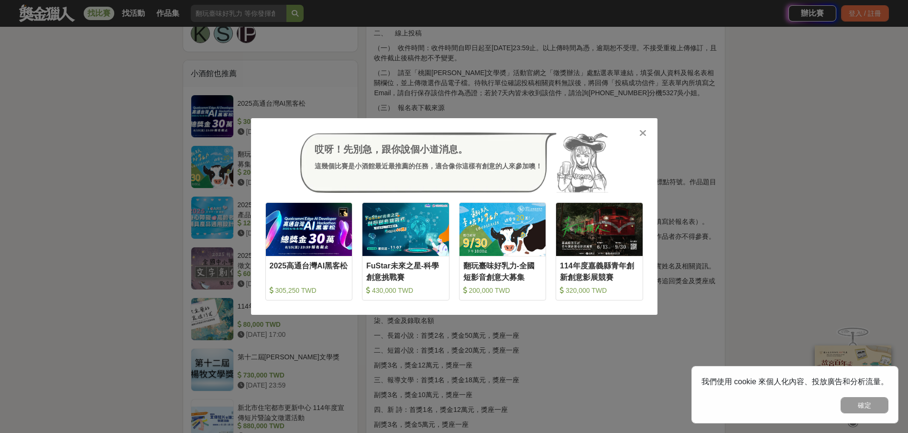
click at [644, 132] on icon at bounding box center [642, 133] width 7 height 10
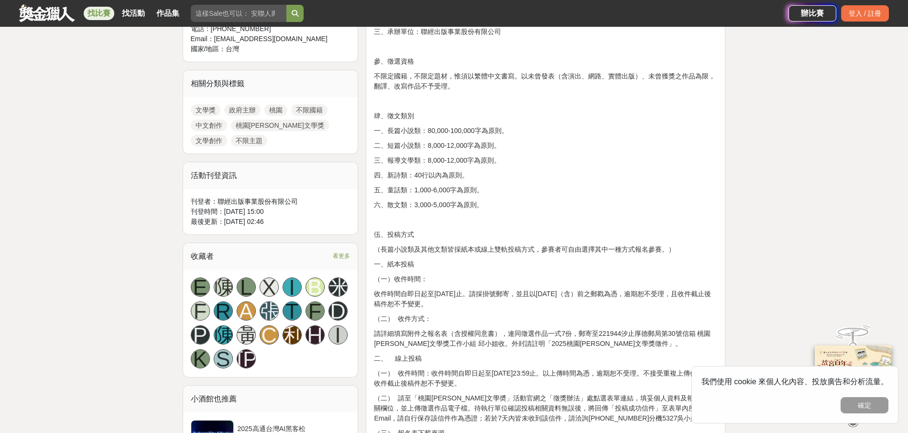
scroll to position [383, 0]
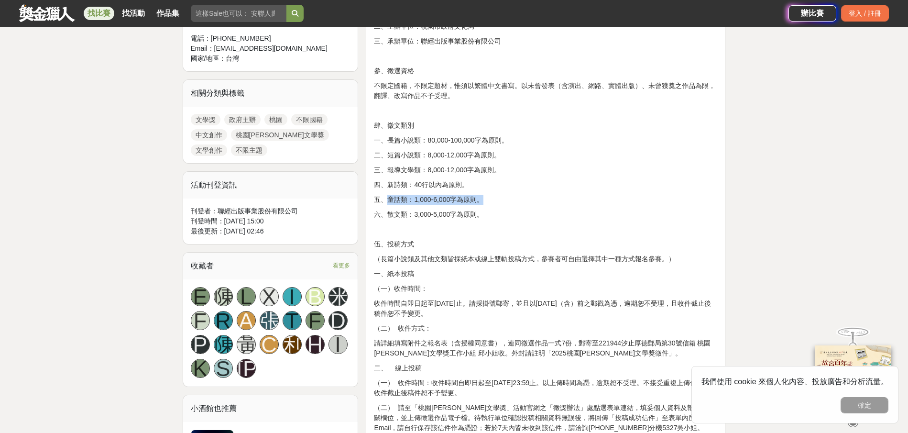
drag, startPoint x: 389, startPoint y: 198, endPoint x: 495, endPoint y: 190, distance: 106.4
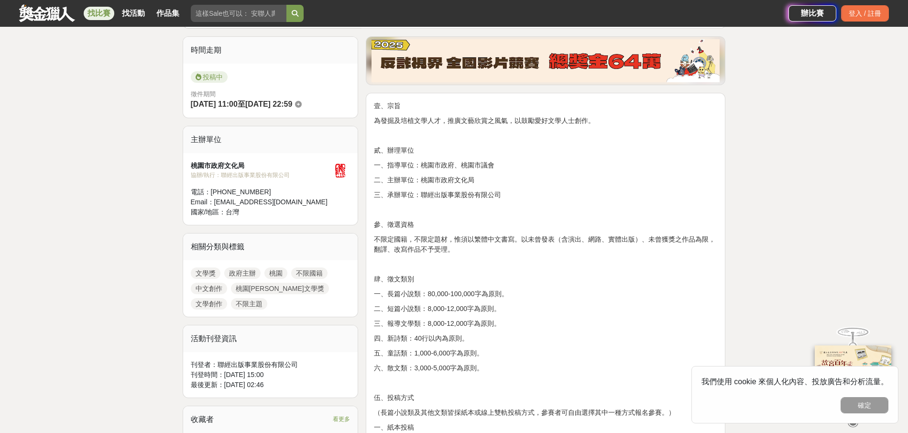
scroll to position [0, 0]
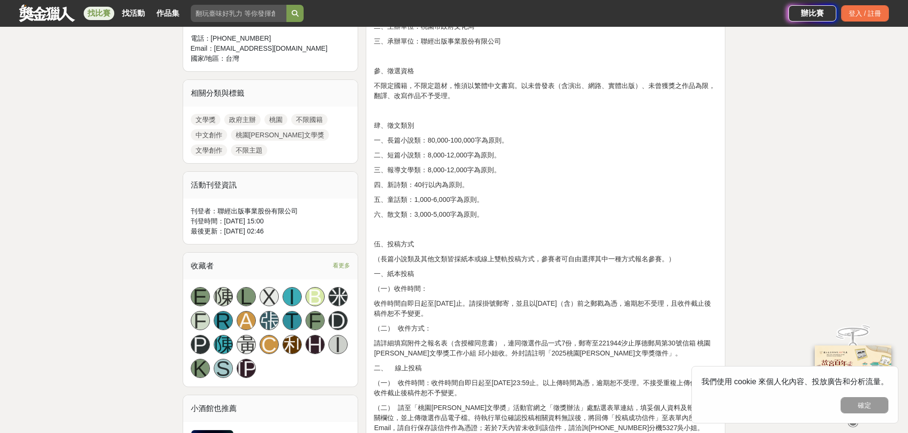
scroll to position [478, 0]
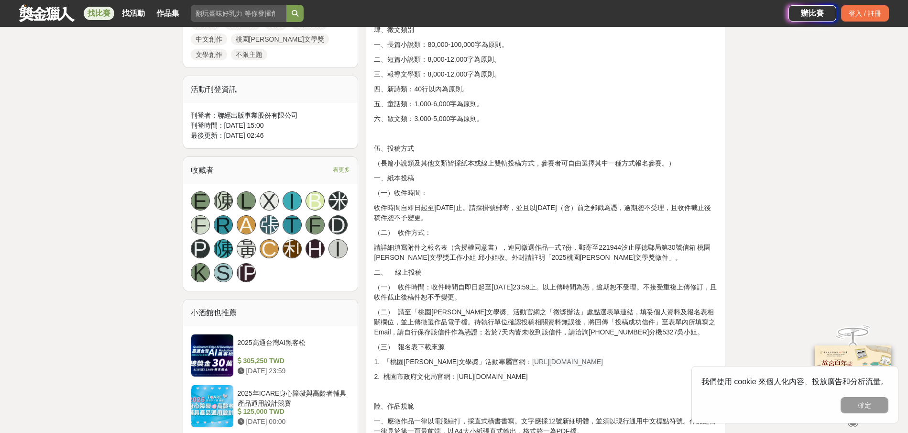
drag, startPoint x: 374, startPoint y: 207, endPoint x: 456, endPoint y: 219, distance: 82.3
click at [453, 219] on p "收件時間自即日起至[DATE]止。請採掛號郵寄，並且以[DATE]（含）前之郵戳為憑，逾期恕不受理，且收件截止後稿件恕不予變更。" at bounding box center [545, 213] width 343 height 20
click at [515, 220] on p "收件時間自即日起至[DATE]止。請採掛號郵寄，並且以[DATE]（含）前之郵戳為憑，逾期恕不受理，且收件截止後稿件恕不予變更。" at bounding box center [545, 213] width 343 height 20
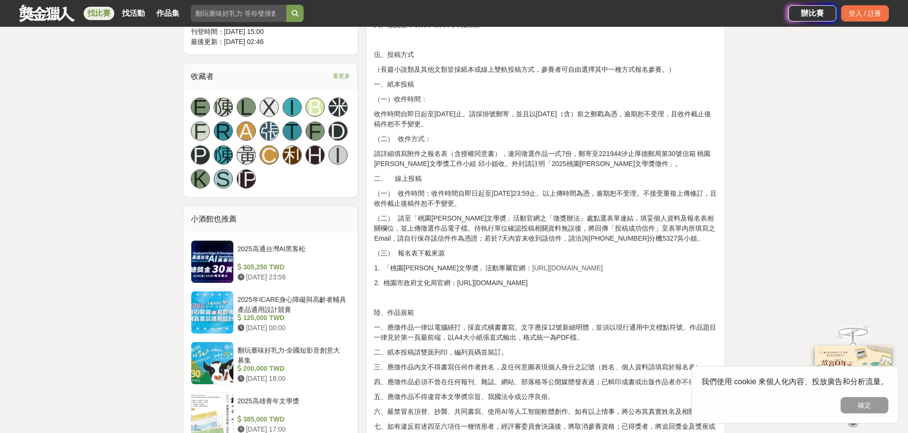
scroll to position [574, 0]
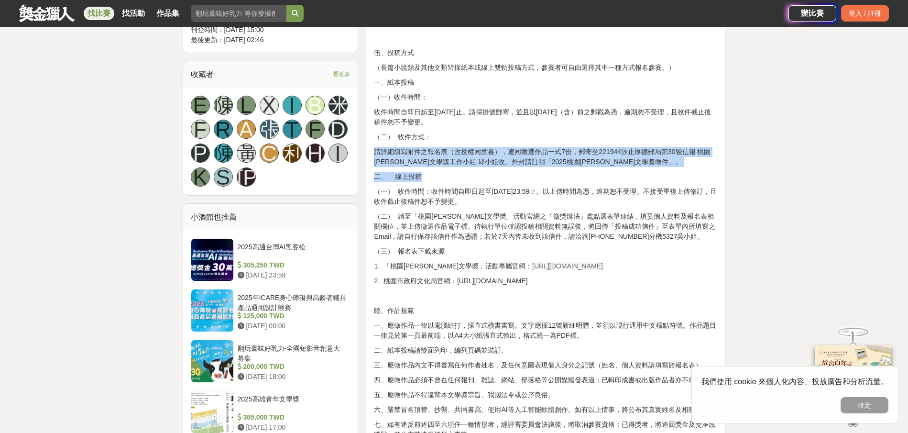
drag, startPoint x: 376, startPoint y: 154, endPoint x: 637, endPoint y: 171, distance: 261.6
click at [637, 171] on div "壹、宗旨 為發掘及培植文學人才，推廣文藝欣賞之風氣，以鼓勵愛好文學人士創作。 貳、辦理單位 一、指導單位：桃園市政府、桃園市議會 二、主辦單位：桃園市政府文化…" at bounding box center [545, 417] width 343 height 1322
click at [637, 172] on p "二、 線上投稿" at bounding box center [545, 177] width 343 height 10
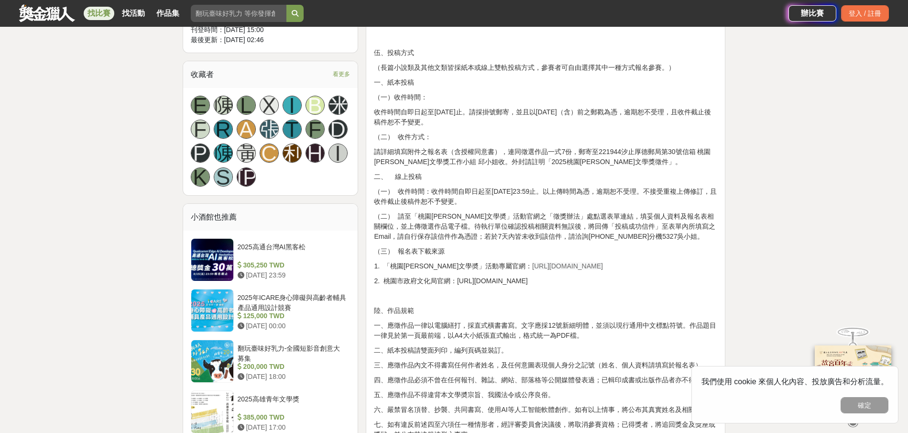
scroll to position [622, 0]
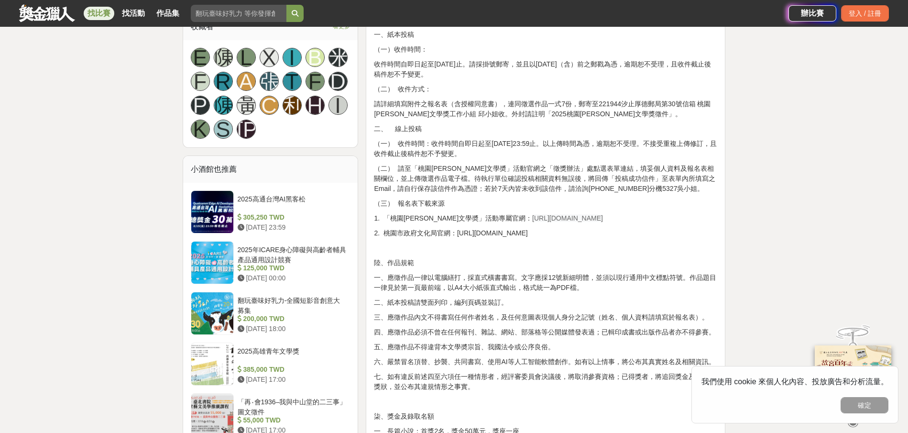
drag, startPoint x: 376, startPoint y: 141, endPoint x: 496, endPoint y: 149, distance: 119.8
click at [496, 149] on p "（一） 收件時間：收件時間自即日起至[DATE]23:59止。以上傳時間為憑，逾期恕不受理。不接受重複上傳修訂，且收件截止後稿件恕不予變更。" at bounding box center [545, 149] width 343 height 20
click at [510, 157] on p "（一） 收件時間：收件時間自即日起至[DATE]23:59止。以上傳時間為憑，逾期恕不受理。不接受重複上傳修訂，且收件截止後稿件恕不予變更。" at bounding box center [545, 149] width 343 height 20
drag, startPoint x: 378, startPoint y: 168, endPoint x: 428, endPoint y: 165, distance: 50.3
click at [428, 165] on p "（二） 請至「桃園[PERSON_NAME]文學奬」活動官網之「徵獎辦法」處點選表單連結，填妥個人資料及報名表相關欄位，並上傳徵選作品電子檔。待執行單位確認投…" at bounding box center [545, 179] width 343 height 30
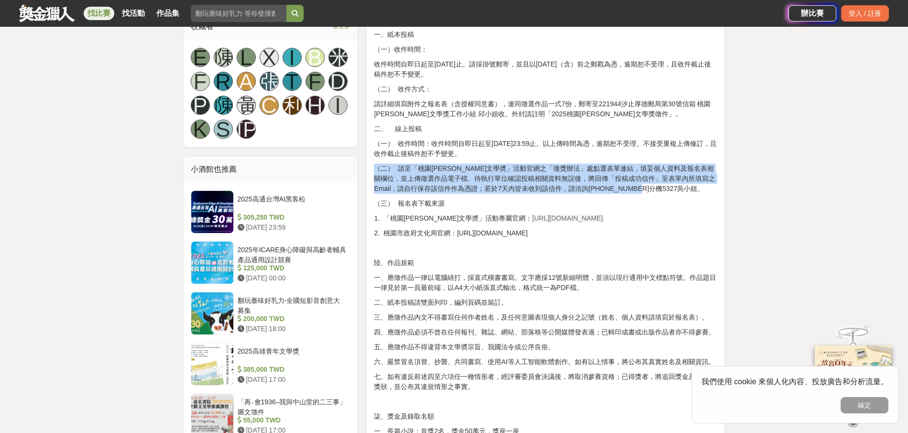
drag, startPoint x: 375, startPoint y: 166, endPoint x: 664, endPoint y: 189, distance: 289.3
click at [664, 189] on p "（二） 請至「桃園[PERSON_NAME]文學奬」活動官網之「徵獎辦法」處點選表單連結，填妥個人資料及報名表相關欄位，並上傳徵選作品電子檔。待執行單位確認投…" at bounding box center [545, 179] width 343 height 30
click at [659, 189] on p "（二） 請至「桃園[PERSON_NAME]文學奬」活動官網之「徵獎辦法」處點選表單連結，填妥個人資料及報名表相關欄位，並上傳徵選作品電子檔。待執行單位確認投…" at bounding box center [545, 179] width 343 height 30
drag, startPoint x: 654, startPoint y: 187, endPoint x: 373, endPoint y: 169, distance: 281.8
click at [373, 169] on div "壹、宗旨 為發掘及培植文學人才，推廣文藝欣賞之風氣，以鼓勵愛好文學人士創作。 貳、辦理單位 一、指導單位：桃園市政府、桃園市議會 二、主辦單位：桃園市政府文化…" at bounding box center [546, 371] width 360 height 1343
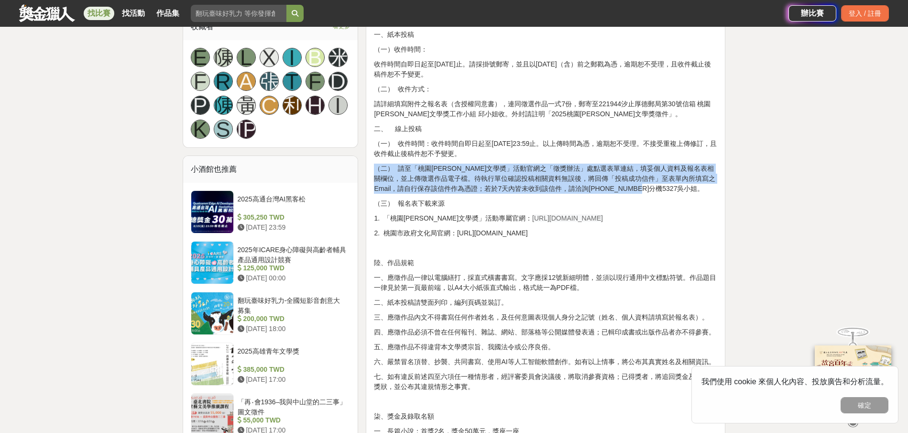
click at [413, 166] on p "（二） 請至「桃園[PERSON_NAME]文學奬」活動官網之「徵獎辦法」處點選表單連結，填妥個人資料及報名表相關欄位，並上傳徵選作品電子檔。待執行單位確認投…" at bounding box center [545, 179] width 343 height 30
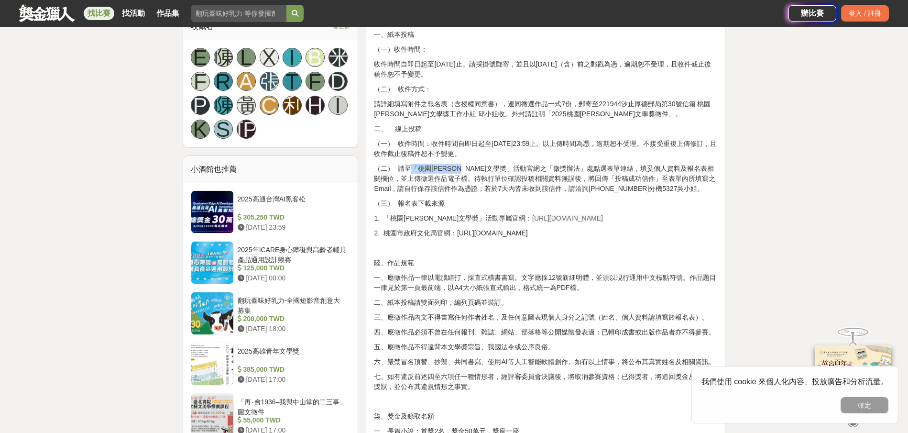
drag, startPoint x: 413, startPoint y: 166, endPoint x: 476, endPoint y: 172, distance: 63.3
click at [476, 172] on p "（二） 請至「桃園[PERSON_NAME]文學奬」活動官網之「徵獎辦法」處點選表單連結，填妥個人資料及報名表相關欄位，並上傳徵選作品電子檔。待執行單位確認投…" at bounding box center [545, 179] width 343 height 30
click at [492, 167] on p "（二） 請至「桃園[PERSON_NAME]文學奬」活動官網之「徵獎辦法」處點選表單連結，填妥個人資料及報名表相關欄位，並上傳徵選作品電子檔。待執行單位確認投…" at bounding box center [545, 179] width 343 height 30
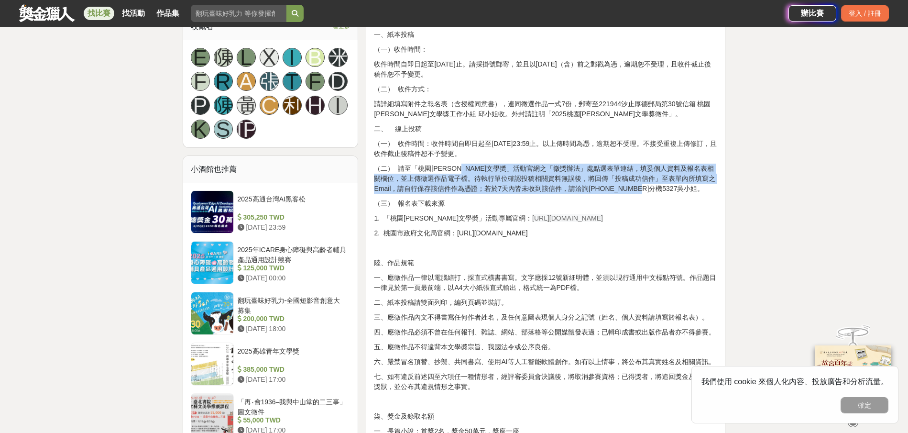
drag, startPoint x: 478, startPoint y: 167, endPoint x: 672, endPoint y: 187, distance: 194.7
click at [672, 187] on p "（二） 請至「桃園[PERSON_NAME]文學奬」活動官網之「徵獎辦法」處點選表單連結，填妥個人資料及報名表相關欄位，並上傳徵選作品電子檔。待執行單位確認投…" at bounding box center [545, 179] width 343 height 30
click at [693, 189] on p "（二） 請至「桃園[PERSON_NAME]文學奬」活動官網之「徵獎辦法」處點選表單連結，填妥個人資料及報名表相關欄位，並上傳徵選作品電子檔。待執行單位確認投…" at bounding box center [545, 179] width 343 height 30
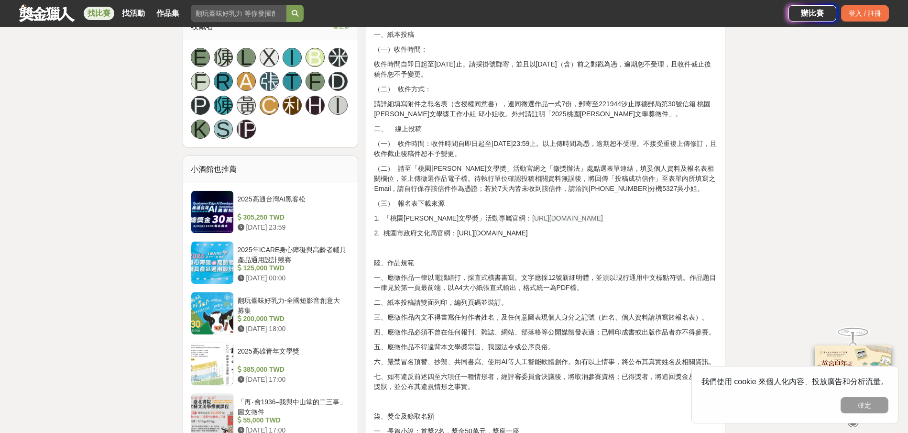
click at [400, 169] on p "（二） 請至「桃園[PERSON_NAME]文學奬」活動官網之「徵獎辦法」處點選表單連結，填妥個人資料及報名表相關欄位，並上傳徵選作品電子檔。待執行單位確認投…" at bounding box center [545, 179] width 343 height 30
click at [407, 169] on p "（二） 請至「桃園[PERSON_NAME]文學奬」活動官網之「徵獎辦法」處點選表單連結，填妥個人資料及報名表相關欄位，並上傳徵選作品電子檔。待執行單位確認投…" at bounding box center [545, 179] width 343 height 30
drag, startPoint x: 375, startPoint y: 189, endPoint x: 533, endPoint y: 189, distance: 158.3
click at [533, 189] on p "（二） 請至「桃園[PERSON_NAME]文學奬」活動官網之「徵獎辦法」處點選表單連結，填妥個人資料及報名表相關欄位，並上傳徵選作品電子檔。待執行單位確認投…" at bounding box center [545, 179] width 343 height 30
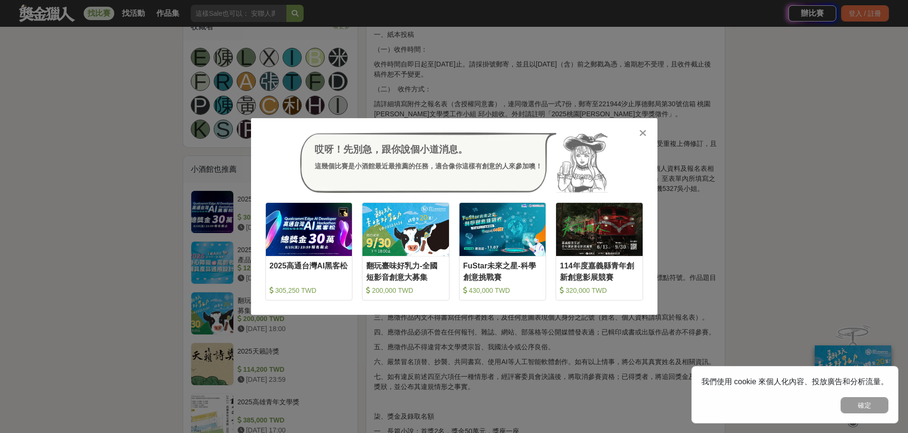
click at [646, 131] on icon at bounding box center [642, 133] width 7 height 10
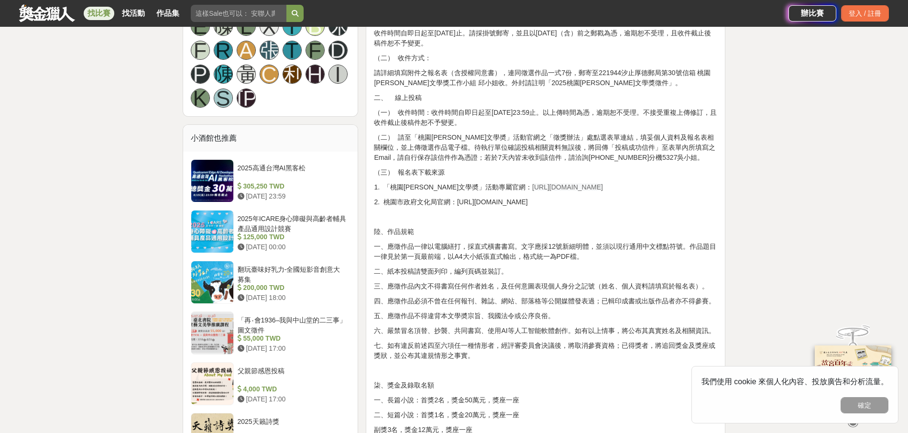
scroll to position [669, 0]
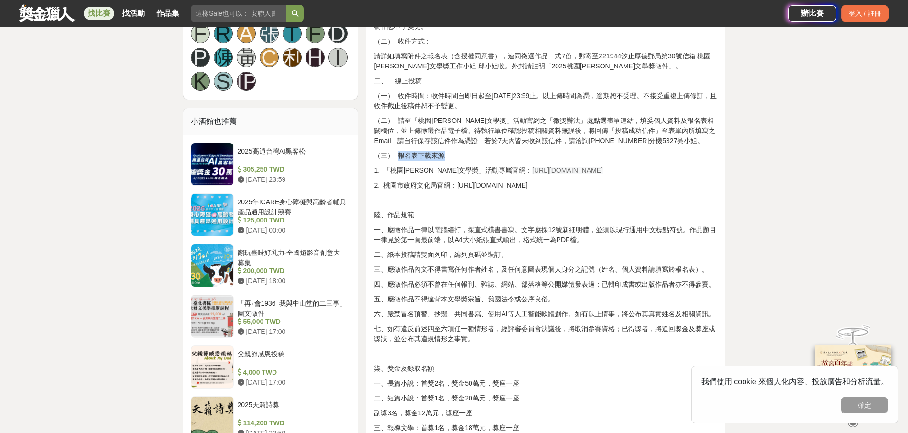
drag, startPoint x: 398, startPoint y: 154, endPoint x: 446, endPoint y: 154, distance: 48.3
click at [446, 154] on p "（三） 報名表下載來源" at bounding box center [545, 156] width 343 height 10
click at [452, 154] on p "（三） 報名表下載來源" at bounding box center [545, 156] width 343 height 10
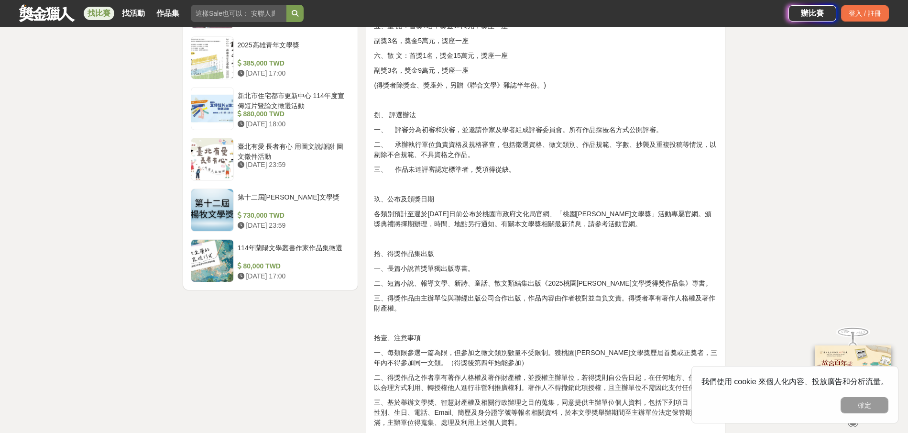
scroll to position [1148, 0]
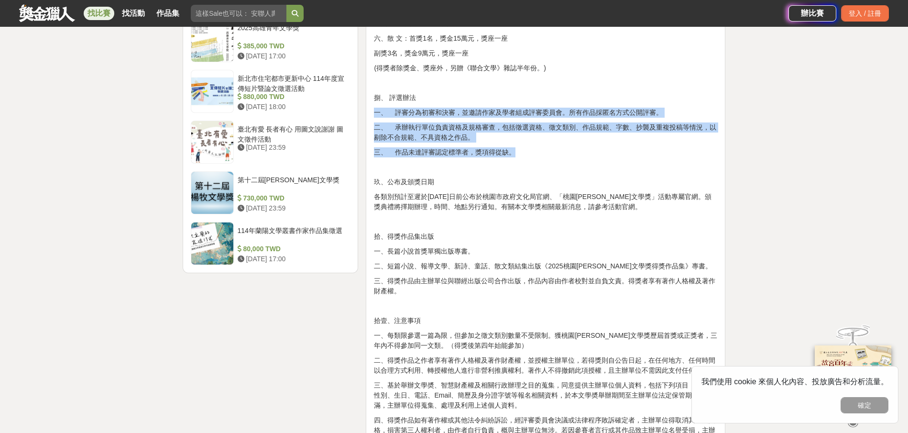
drag, startPoint x: 375, startPoint y: 112, endPoint x: 548, endPoint y: 150, distance: 176.2
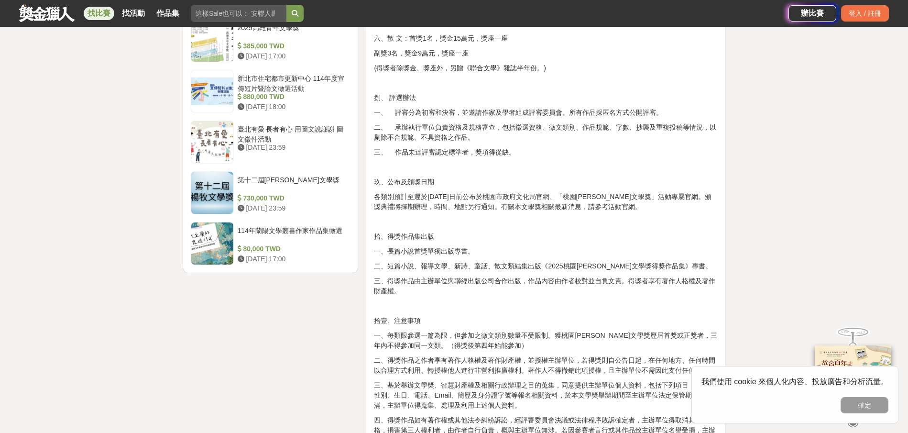
click at [562, 162] on p at bounding box center [545, 167] width 343 height 10
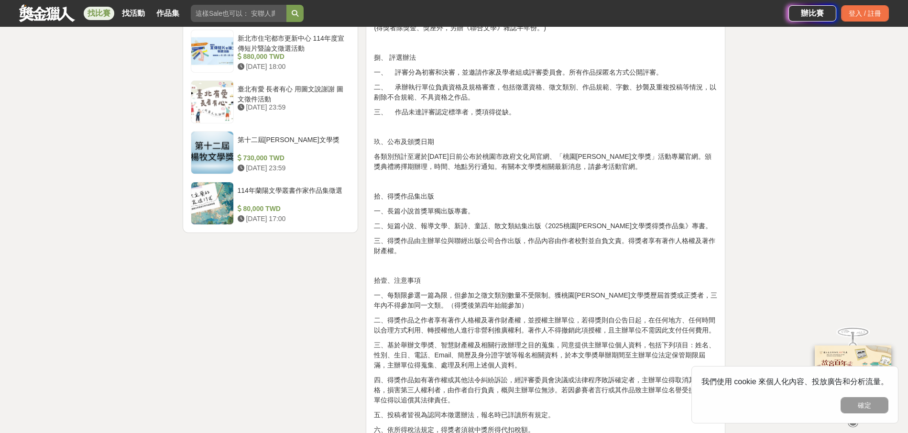
scroll to position [1243, 0]
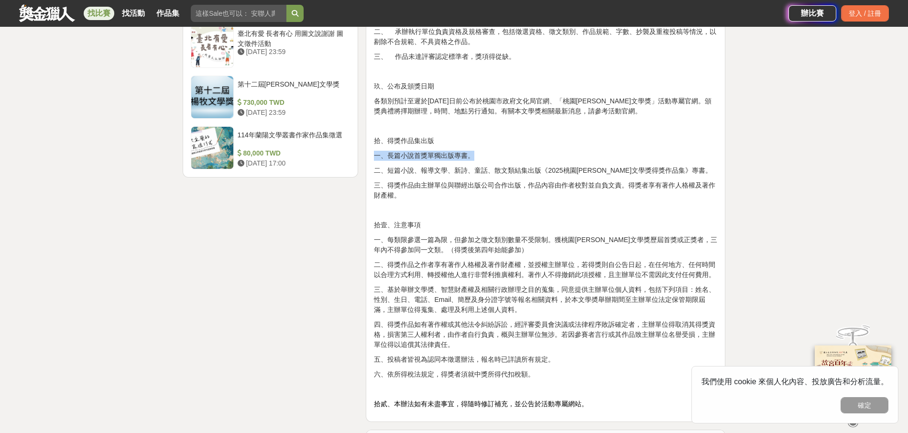
drag, startPoint x: 373, startPoint y: 155, endPoint x: 480, endPoint y: 157, distance: 106.6
click at [501, 172] on p "二、短篇小說、報導文學、新詩、童話、散文類結集出版《2025桃園[PERSON_NAME]文學獎得獎作品集》專書。" at bounding box center [545, 170] width 343 height 10
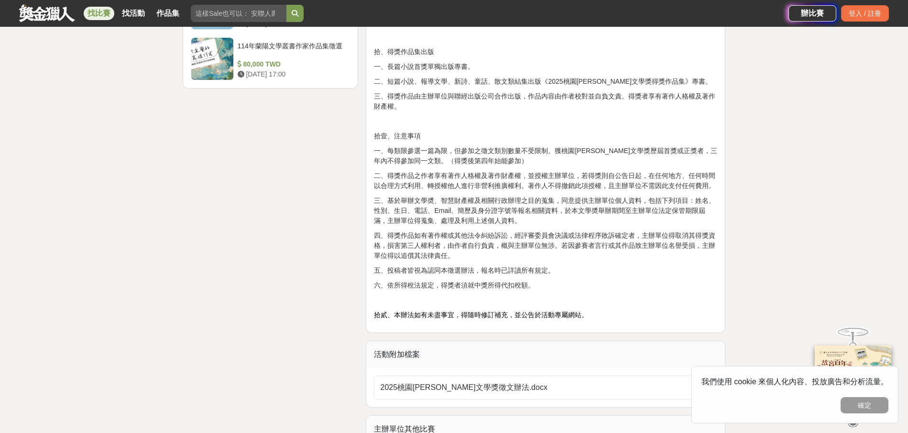
scroll to position [1339, 0]
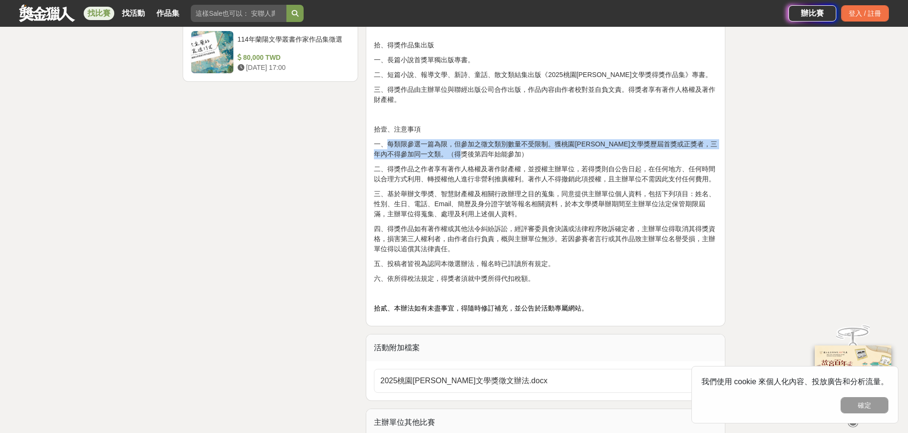
drag, startPoint x: 417, startPoint y: 138, endPoint x: 525, endPoint y: 156, distance: 109.5
click at [525, 156] on p "一、每類限參選一篇為限，但參加之徵文類別數量不受限制。獲桃園[PERSON_NAME]文學獎歷屆首獎或正獎者，三年內不得參加同一文類。（得獎後第四年始能參加）" at bounding box center [545, 149] width 343 height 20
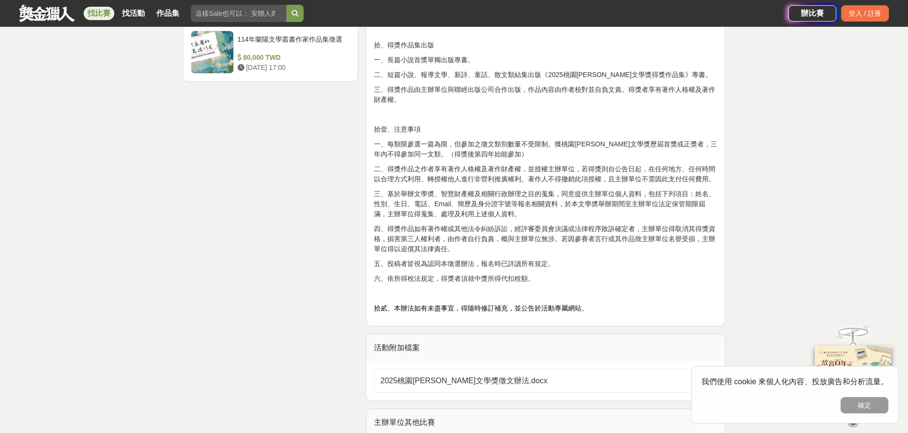
click at [399, 174] on p "二、得獎作品之作者享有著作人格權及著作財產權，並授權主辦單位，若得獎則自公告日起，在任何地方、任何時間以合理方式利用、轉授權他人進行非營利推廣權利。著作人不得…" at bounding box center [545, 174] width 343 height 20
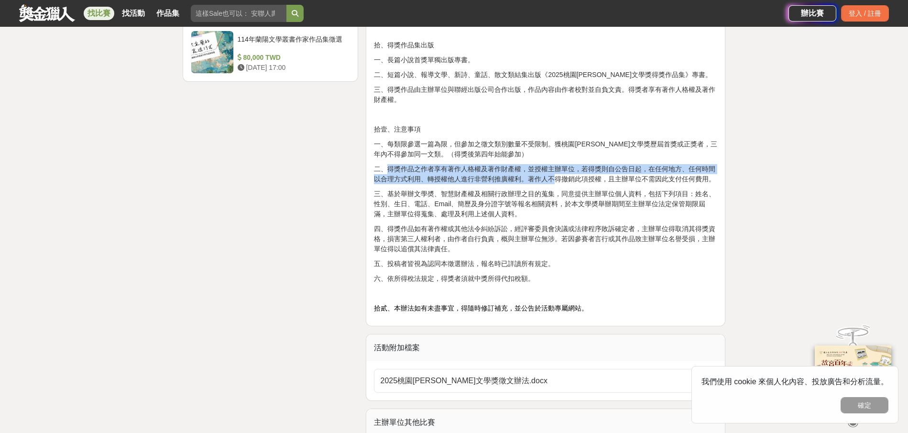
drag, startPoint x: 387, startPoint y: 166, endPoint x: 552, endPoint y: 178, distance: 165.9
click at [552, 178] on p "二、得獎作品之作者享有著作人格權及著作財產權，並授權主辦單位，若得獎則自公告日起，在任何地方、任何時間以合理方式利用、轉授權他人進行非營利推廣權利。著作人不得…" at bounding box center [545, 174] width 343 height 20
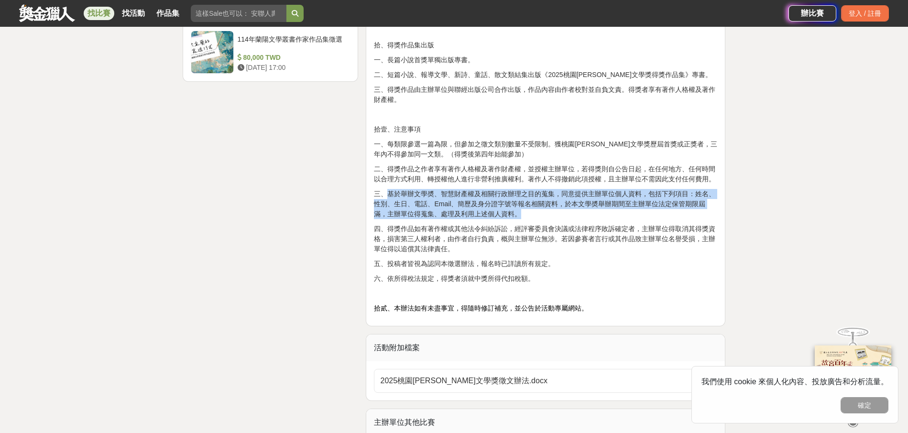
drag, startPoint x: 388, startPoint y: 191, endPoint x: 531, endPoint y: 210, distance: 144.2
click at [531, 210] on p "三、基於舉辦文學奬、智慧財產權及相關行政辦理之目的蒐集，同意提供主辦單位個人資料，包括下列項目：姓名、性別、生日、電話、Email、簡歷及身分證字號等報名相關…" at bounding box center [545, 204] width 343 height 30
click at [545, 213] on p "三、基於舉辦文學奬、智慧財產權及相關行政辦理之目的蒐集，同意提供主辦單位個人資料，包括下列項目：姓名、性別、生日、電話、Email、簡歷及身分證字號等報名相關…" at bounding box center [545, 204] width 343 height 30
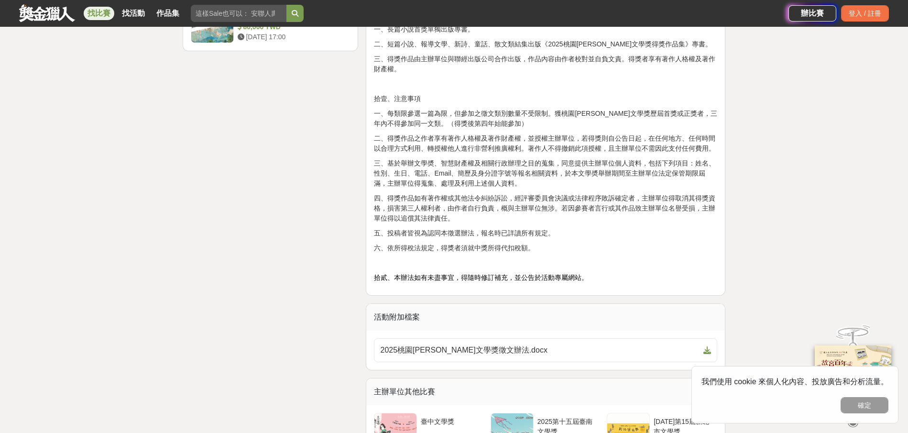
scroll to position [1387, 0]
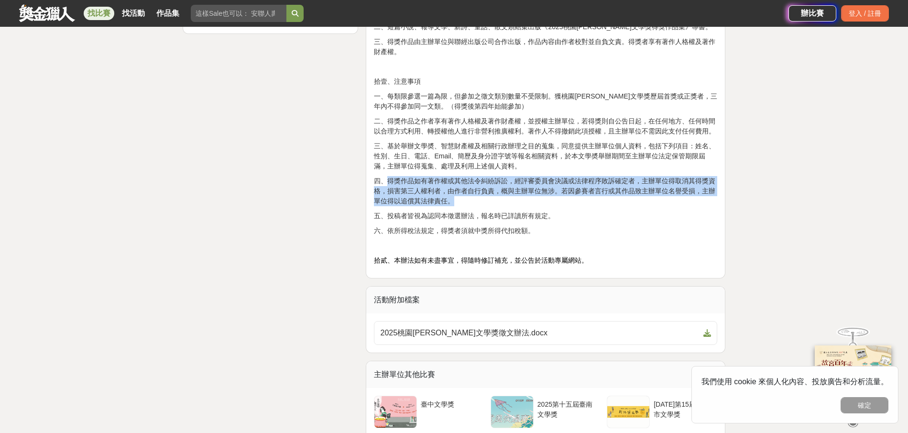
drag, startPoint x: 387, startPoint y: 180, endPoint x: 467, endPoint y: 200, distance: 82.3
click at [467, 200] on p "四、得獎作品如有著作權或其他法令糾紛訴訟，經評審委員會決議或法律程序敗訴確定者，主辦單位得取消其得獎資格，損害第三人權利者，由作者自行負責，概與主辦單位無涉。…" at bounding box center [545, 191] width 343 height 30
click at [505, 201] on p "四、得獎作品如有著作權或其他法令糾紛訴訟，經評審委員會決議或法律程序敗訴確定者，主辦單位得取消其得獎資格，損害第三人權利者，由作者自行負責，概與主辦單位無涉。…" at bounding box center [545, 191] width 343 height 30
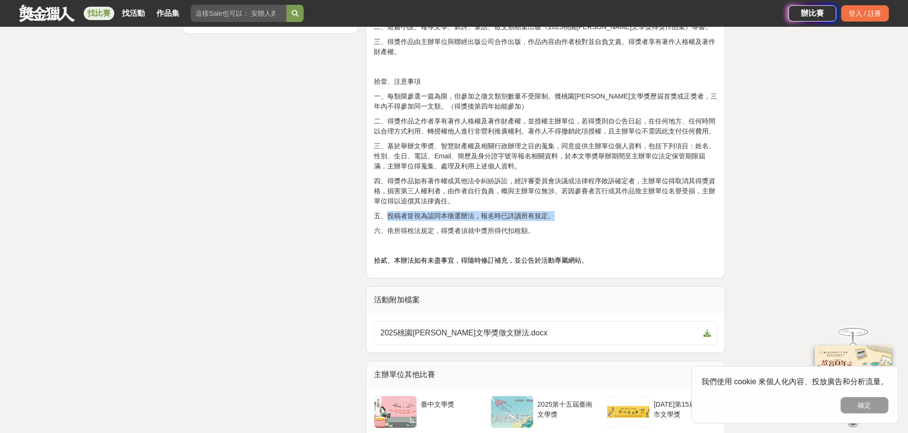
drag, startPoint x: 387, startPoint y: 212, endPoint x: 568, endPoint y: 211, distance: 180.3
click at [568, 211] on p "五、投稿者皆視為認同本徵選辦法，報名時已詳讀所有規定。" at bounding box center [545, 216] width 343 height 10
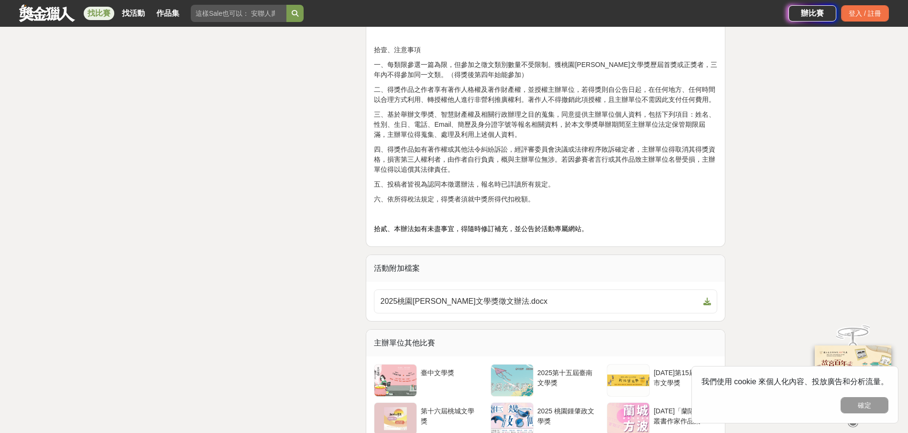
scroll to position [1482, 0]
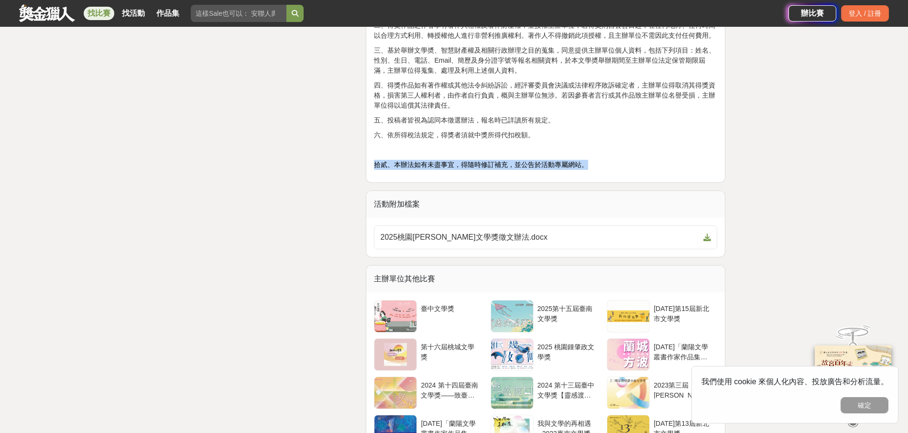
drag, startPoint x: 377, startPoint y: 165, endPoint x: 621, endPoint y: 162, distance: 243.9
click at [621, 162] on p "拾貳、本辦法如有未盡事宜，得隨時修訂補充，並公告於活動專屬網站。" at bounding box center [545, 165] width 343 height 10
click at [686, 149] on p at bounding box center [545, 150] width 343 height 10
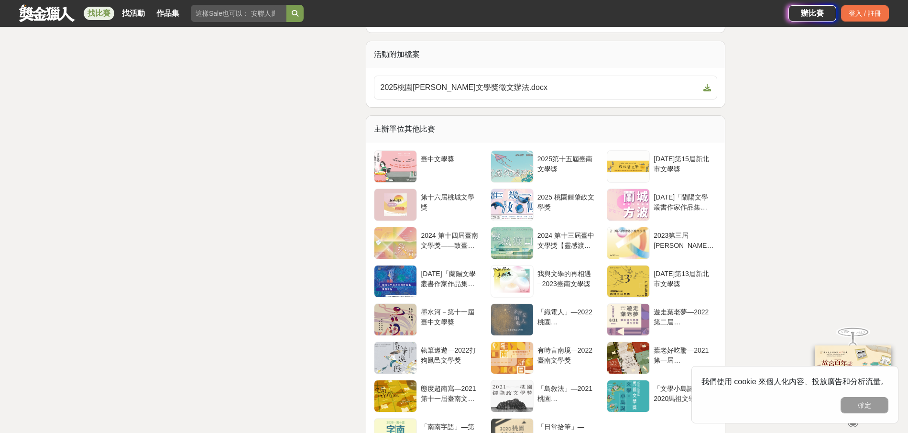
scroll to position [1626, 0]
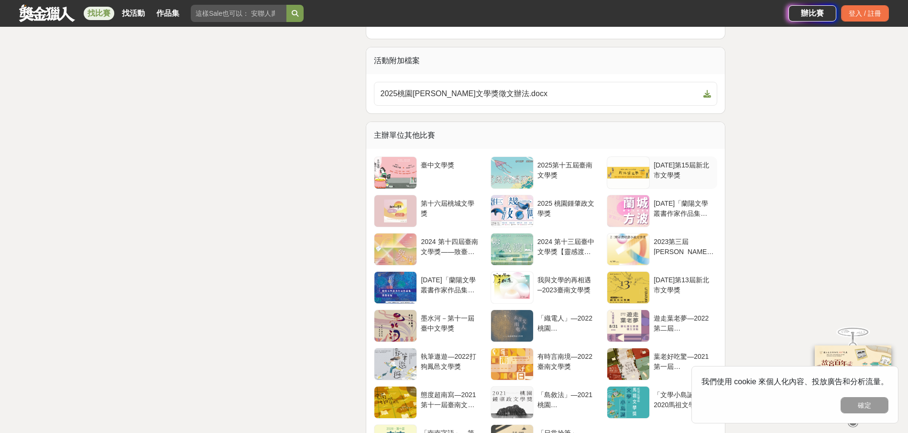
click at [680, 167] on div "[DATE]第15屆新北市文學獎" at bounding box center [684, 169] width 60 height 18
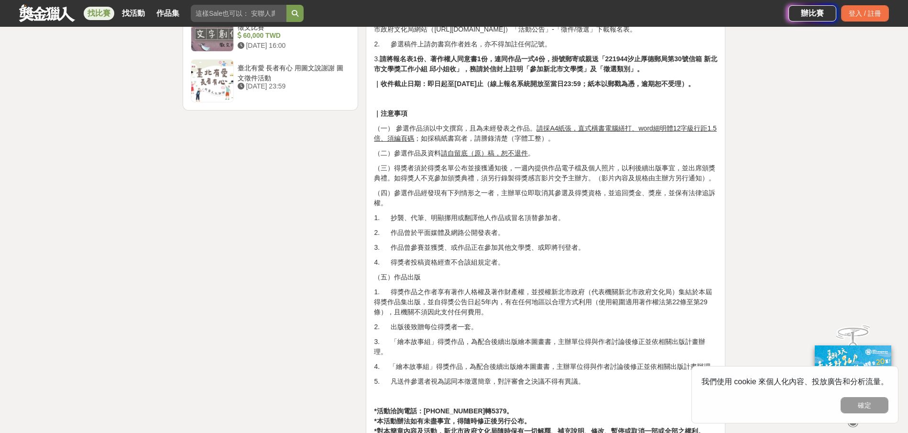
scroll to position [1291, 0]
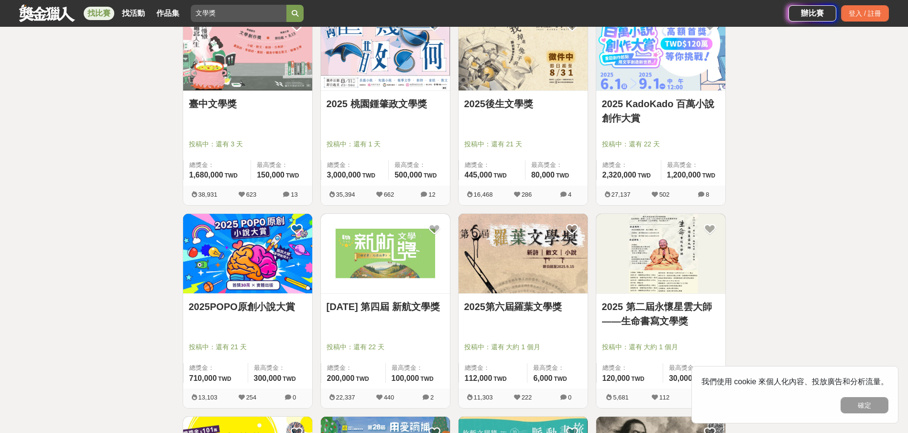
scroll to position [287, 0]
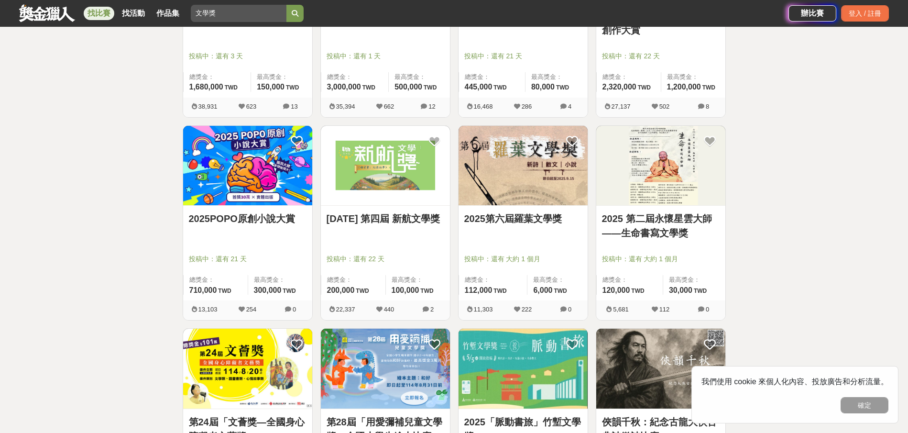
click at [387, 217] on link "2025年 第四屆 新航文學獎" at bounding box center [386, 218] width 118 height 14
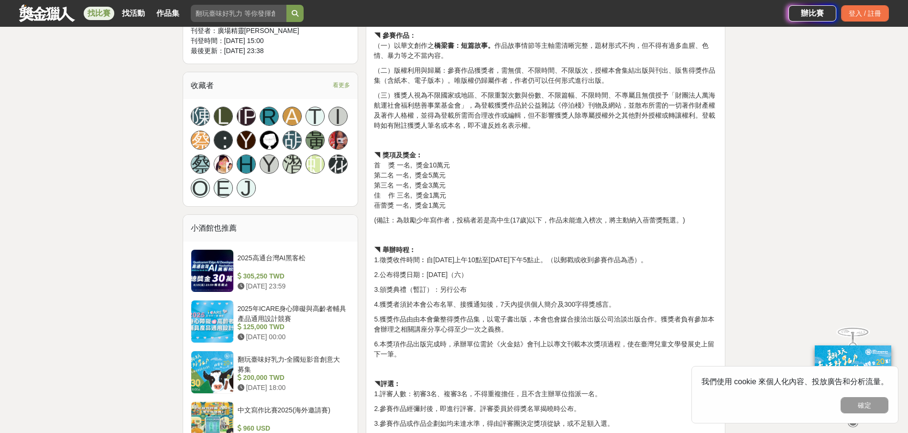
scroll to position [622, 0]
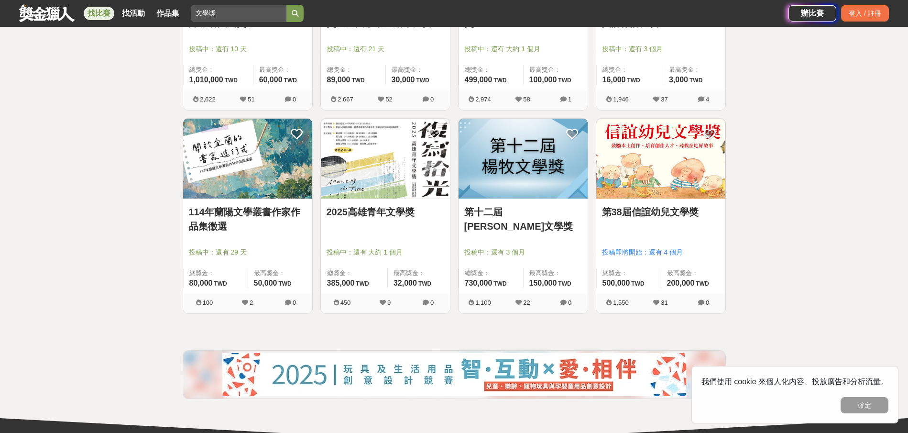
scroll to position [717, 0]
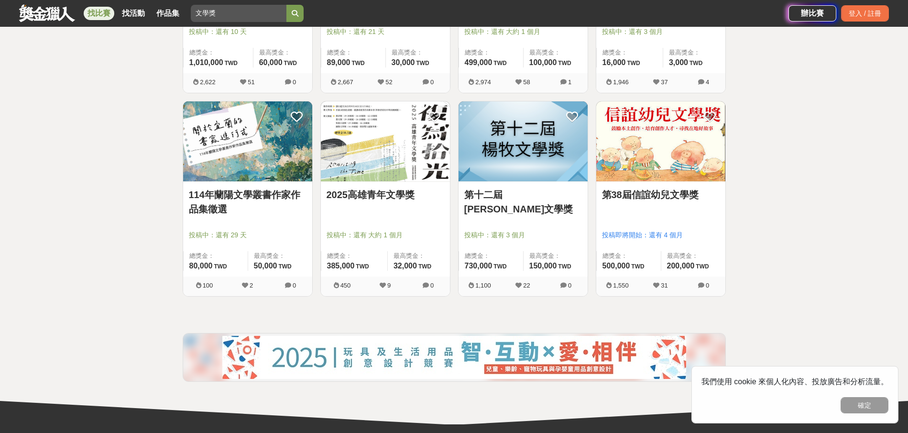
click at [473, 191] on link "第十二屆[PERSON_NAME]文學獎" at bounding box center [523, 201] width 118 height 29
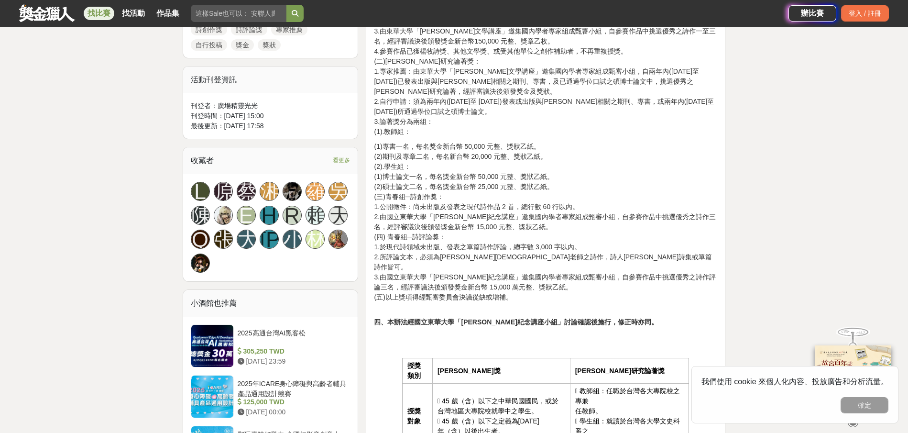
scroll to position [574, 0]
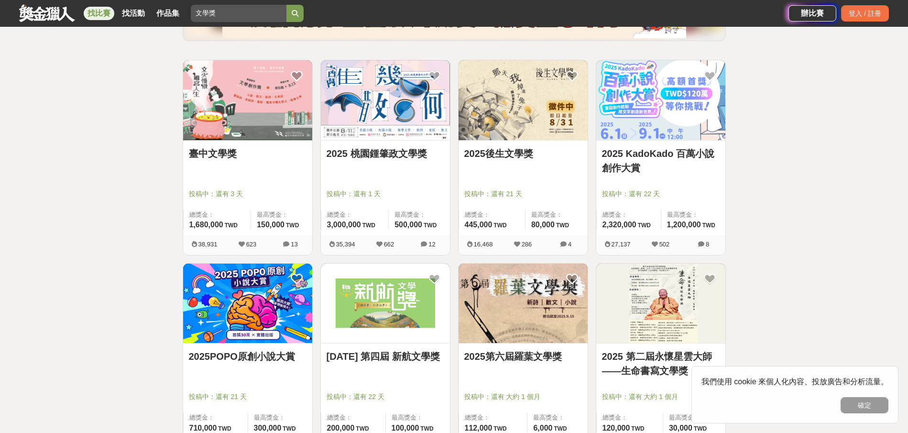
scroll to position [143, 0]
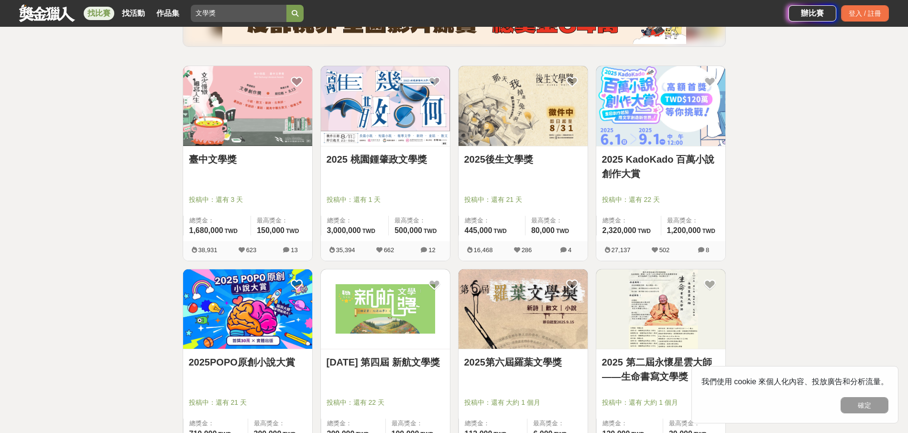
click at [501, 161] on link "2025後生文學獎" at bounding box center [523, 159] width 118 height 14
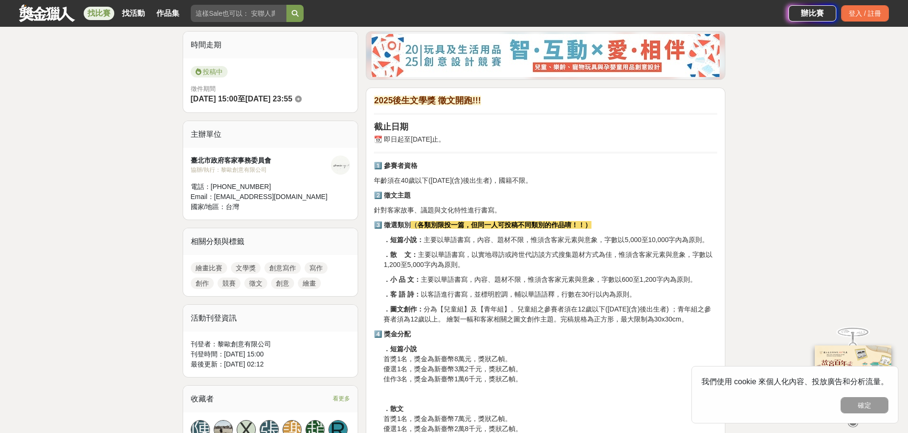
scroll to position [287, 0]
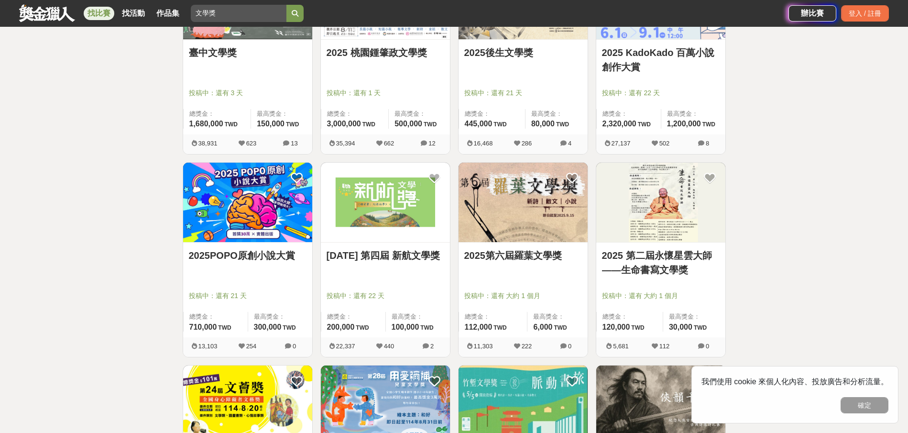
scroll to position [383, 0]
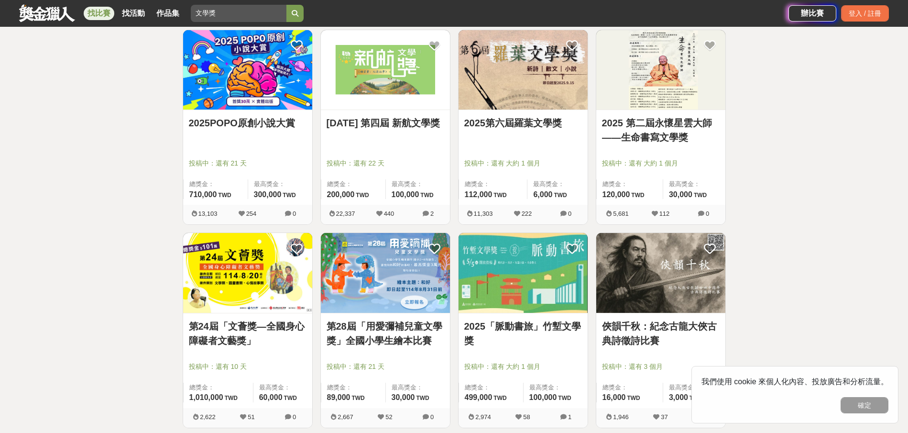
click at [540, 127] on link "2025第六屆羅葉文學獎" at bounding box center [523, 123] width 118 height 14
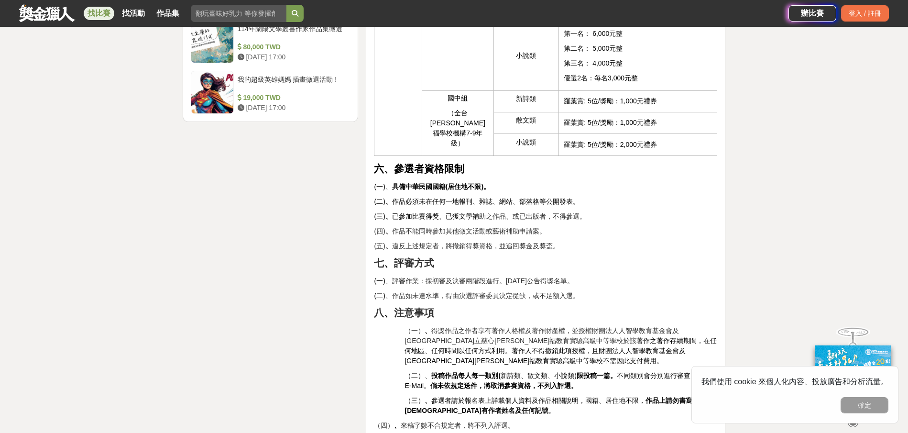
scroll to position [1339, 0]
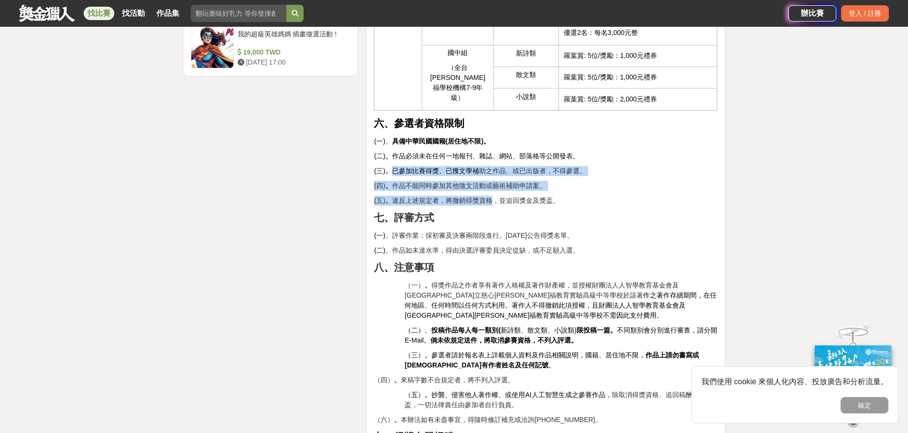
drag, startPoint x: 393, startPoint y: 148, endPoint x: 492, endPoint y: 170, distance: 101.4
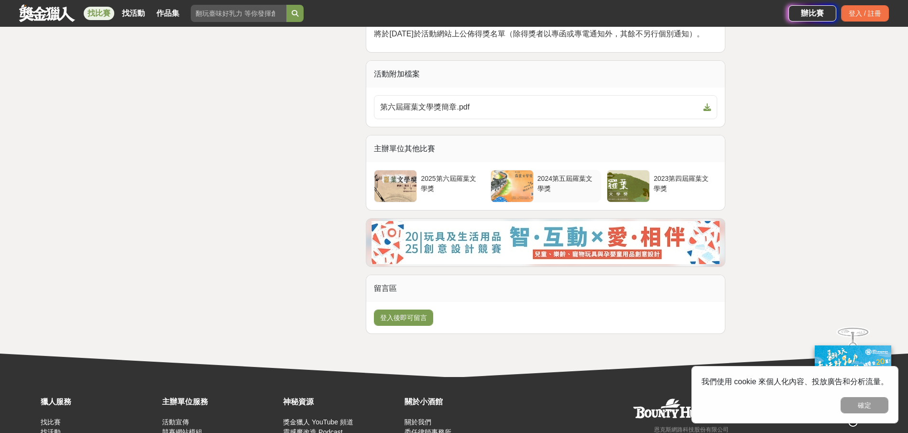
scroll to position [1769, 0]
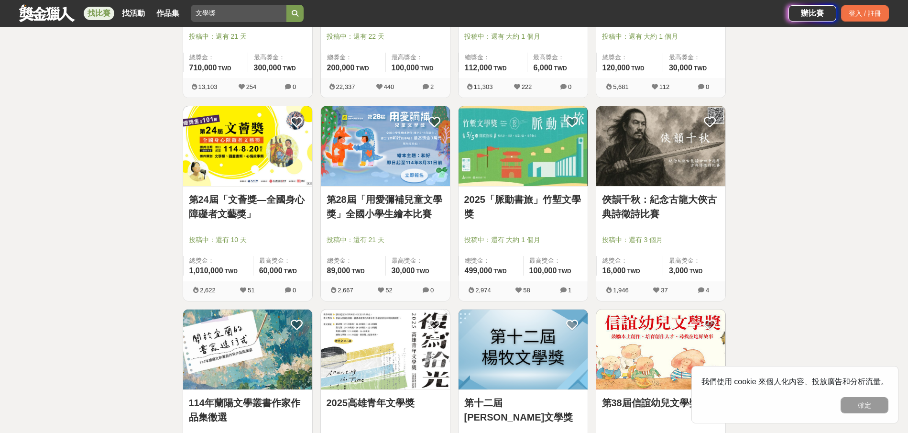
scroll to position [526, 0]
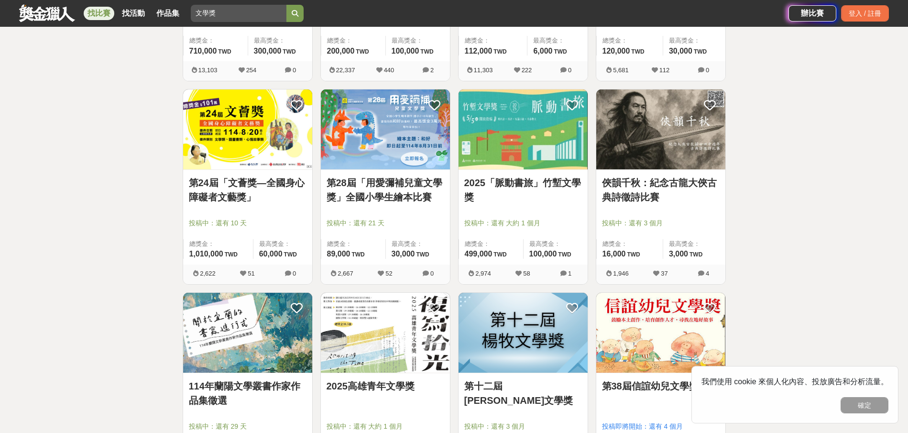
click at [529, 182] on link "2025「脈動書旅」竹塹文學獎" at bounding box center [523, 189] width 118 height 29
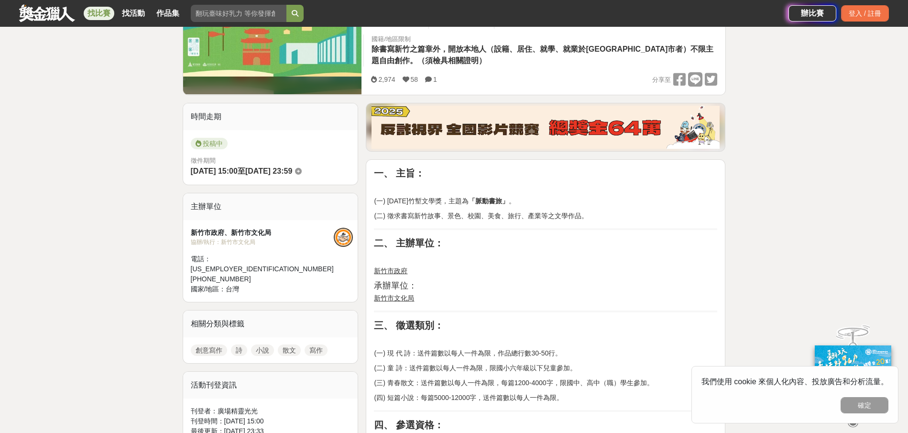
scroll to position [335, 0]
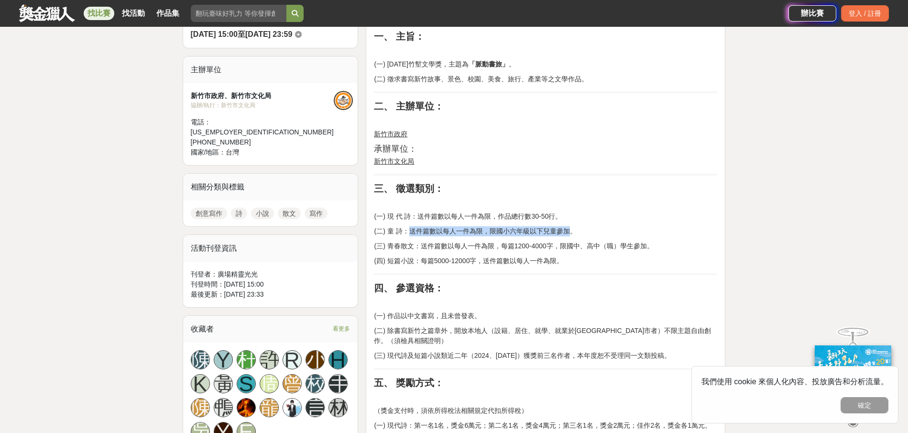
drag, startPoint x: 408, startPoint y: 231, endPoint x: 572, endPoint y: 229, distance: 163.6
click at [572, 229] on p "(二) 童 詩：送件篇數以每人一件為限，限國小六年級以下兒童參加。" at bounding box center [545, 231] width 343 height 10
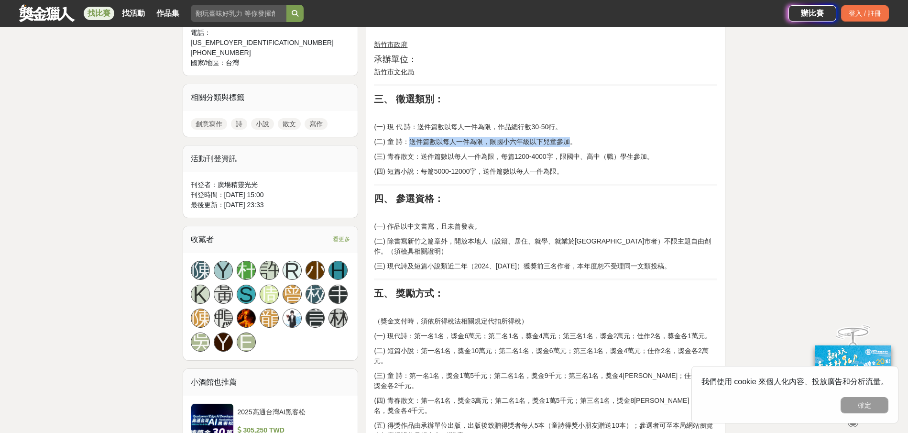
scroll to position [478, 0]
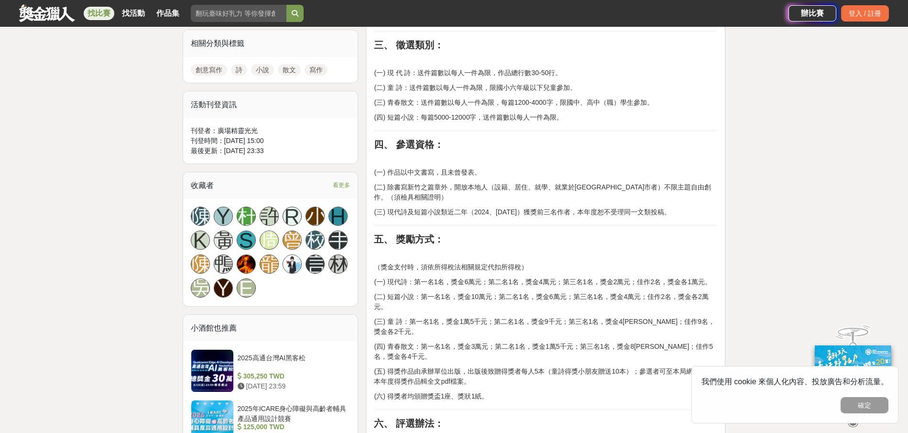
click at [462, 120] on p "(四) 短篇小說：每篇5000-12000字，送件篇數以每人一件為限。" at bounding box center [545, 117] width 343 height 10
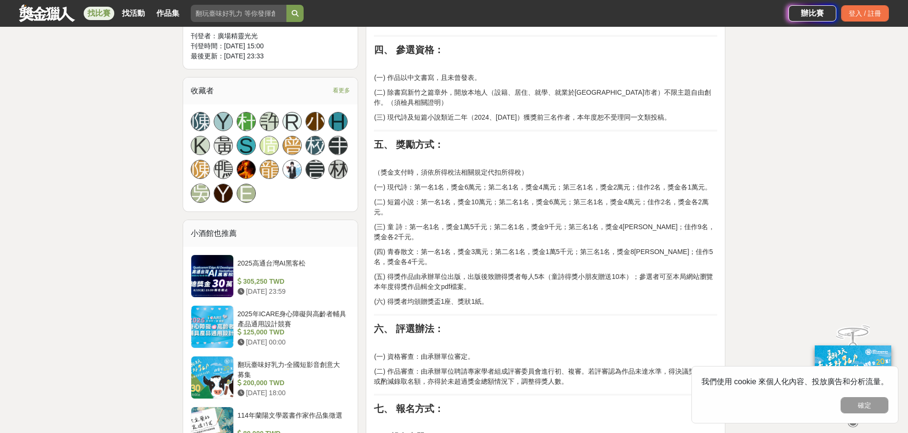
scroll to position [574, 0]
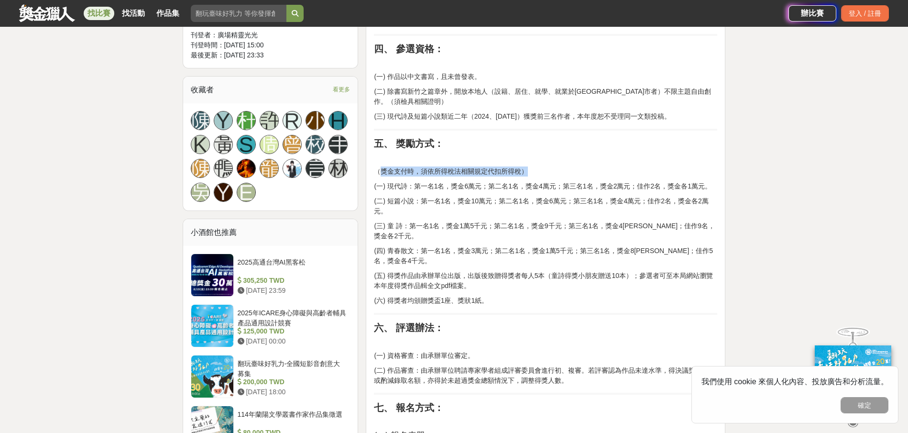
drag, startPoint x: 378, startPoint y: 171, endPoint x: 536, endPoint y: 170, distance: 157.3
click at [536, 170] on p "（獎金支付時，須依所得稅法相關規定代扣所得稅）" at bounding box center [545, 171] width 343 height 10
click at [554, 188] on p "(一) 現代詩：第一名1名，獎金6萬元；第二名1名，獎金4萬元；第三名1名，獎金2萬元；佳作2名，獎金各1萬元。" at bounding box center [545, 186] width 343 height 10
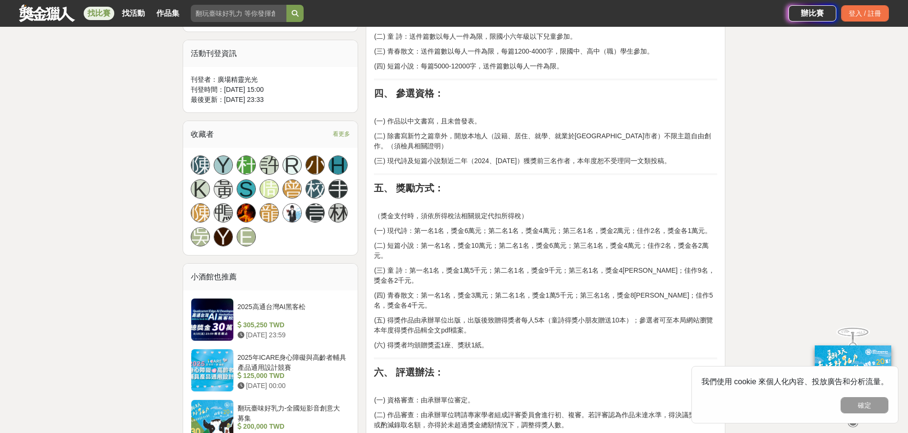
scroll to position [526, 0]
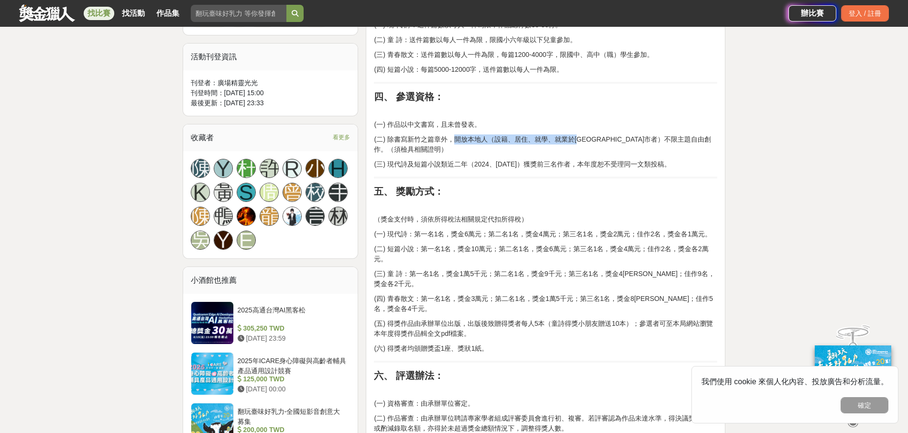
drag, startPoint x: 454, startPoint y: 138, endPoint x: 583, endPoint y: 137, distance: 129.1
click at [583, 137] on p "(二) 除書寫新竹之篇章外，開放本地人（設籍、居住、就學、就業於新竹縣市者）不限主題自由創作。（須檢具相關證明）" at bounding box center [545, 144] width 343 height 20
click at [555, 160] on p "(三) 現代詩及短篇小說類近二年（2024、2023年）獲獎前三名作者，本年度恕不受理同一文類投稿。" at bounding box center [545, 164] width 343 height 10
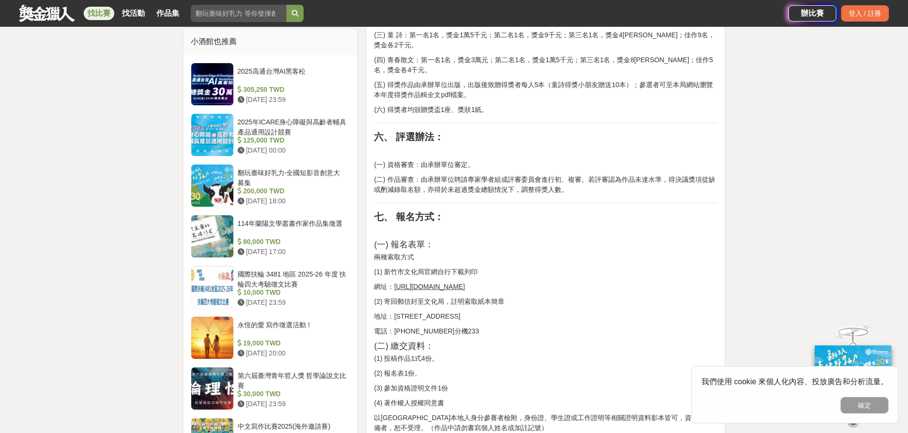
scroll to position [765, 0]
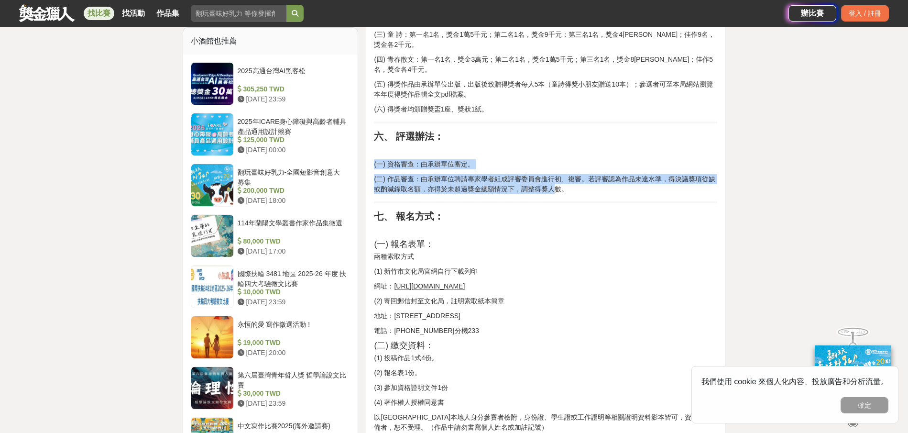
drag, startPoint x: 374, startPoint y: 155, endPoint x: 556, endPoint y: 182, distance: 183.2
click at [556, 182] on div "一、 主旨： (一) 2025年竹塹文學獎，主題為 「脈動書旅」 。 (二) 徵求書寫新竹故事、景色、校園、美食、旅行、產業等之文學作品。 二、 主辦單位： …" at bounding box center [545, 397] width 343 height 1595
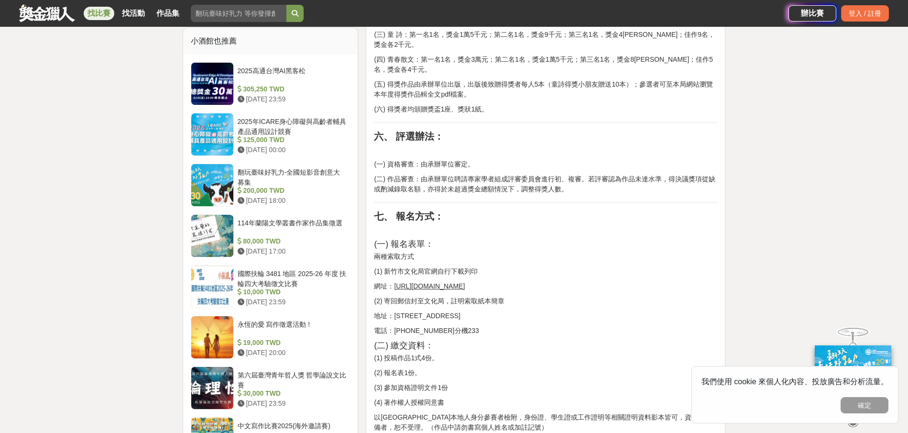
click at [521, 226] on div "一、 主旨： (一) 2025年竹塹文學獎，主題為 「脈動書旅」 。 (二) 徵求書寫新竹故事、景色、校園、美食、旅行、產業等之文學作品。 二、 主辦單位： …" at bounding box center [545, 397] width 343 height 1595
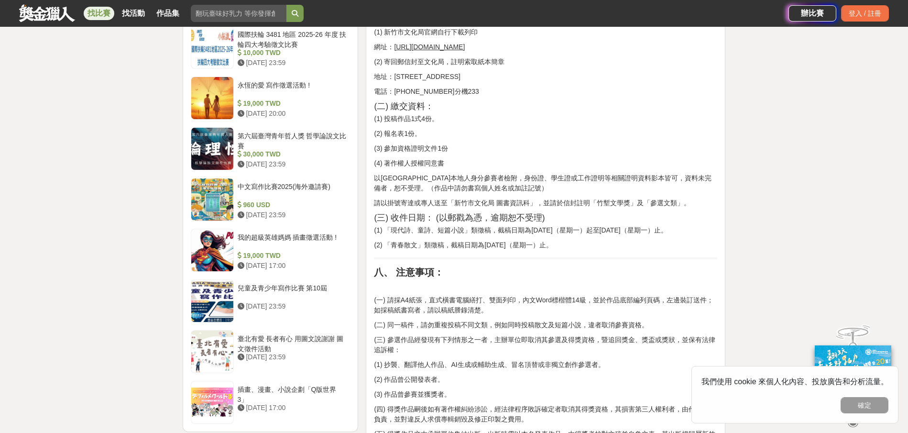
scroll to position [1148, 0]
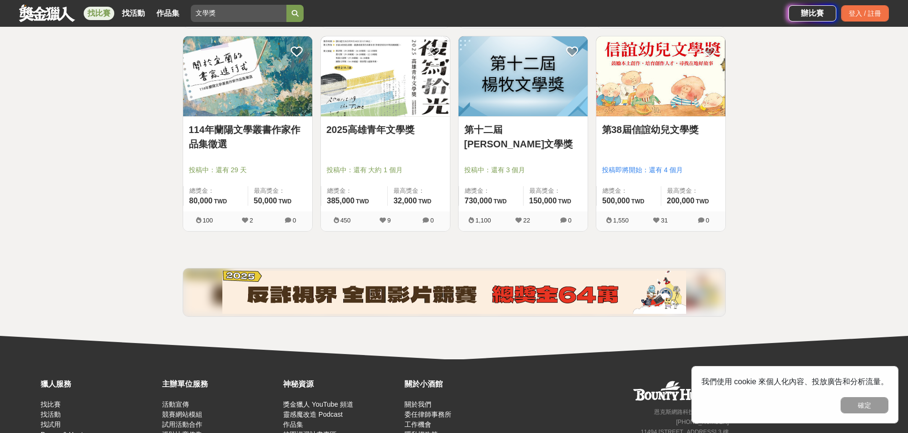
scroll to position [765, 0]
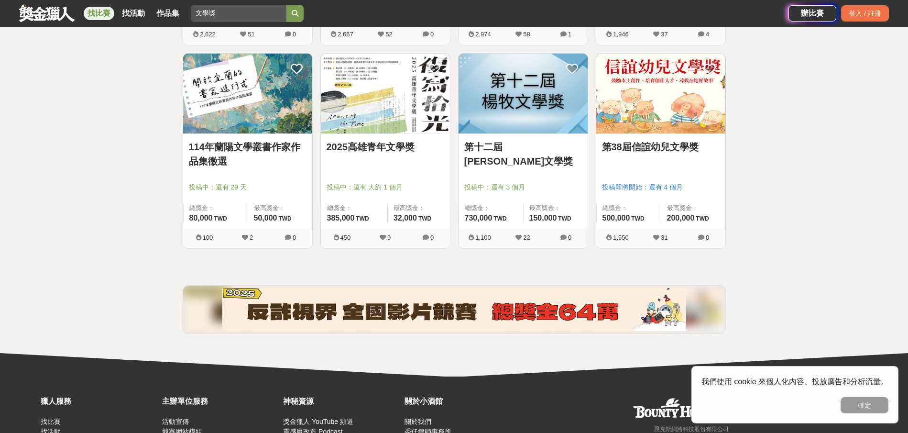
click at [671, 150] on link "第38屆信誼幼兒文學獎" at bounding box center [661, 147] width 118 height 14
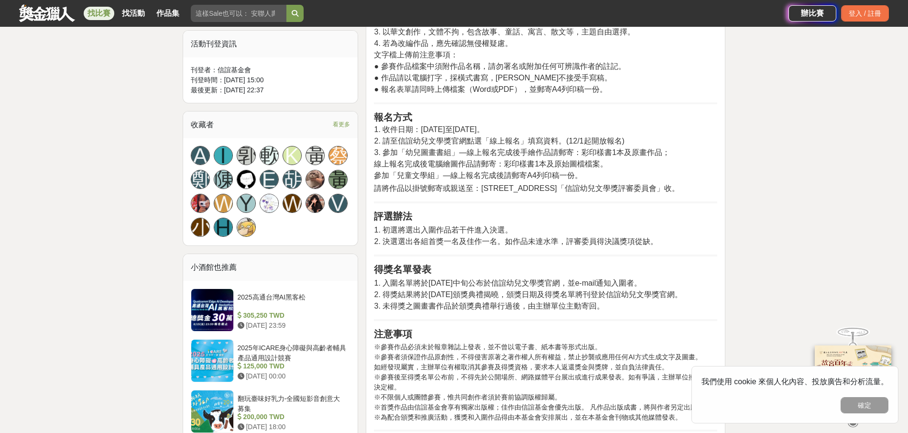
scroll to position [622, 0]
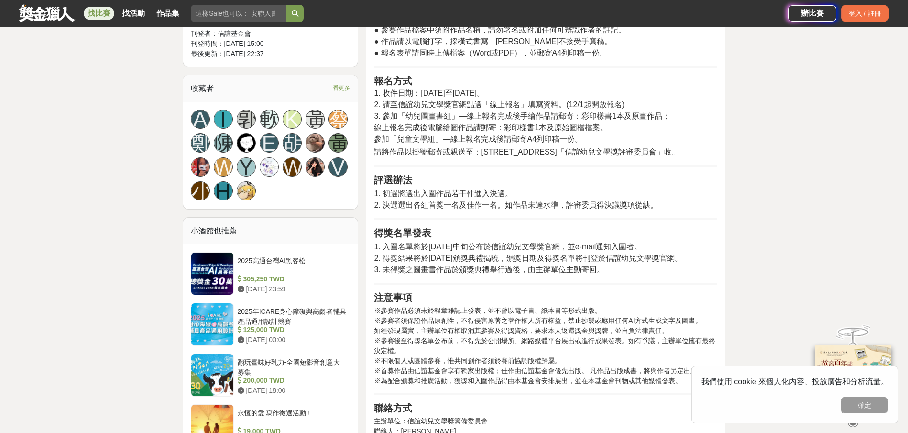
drag, startPoint x: 456, startPoint y: 138, endPoint x: 618, endPoint y: 141, distance: 162.1
click at [618, 141] on h2 "報名方式 1. 收件日期：2025年12月1日至12月15日。 2. 請至信誼幼兒文學獎官網點選「線上報名」填寫資料。(12/1起開放報名) 3. 參加「幼兒…" at bounding box center [545, 109] width 343 height 69
click at [597, 138] on h2 "報名方式 1. 收件日期：2025年12月1日至12月15日。 2. 請至信誼幼兒文學獎官網點選「線上報名」填寫資料。(12/1起開放報名) 3. 參加「幼兒…" at bounding box center [545, 109] width 343 height 69
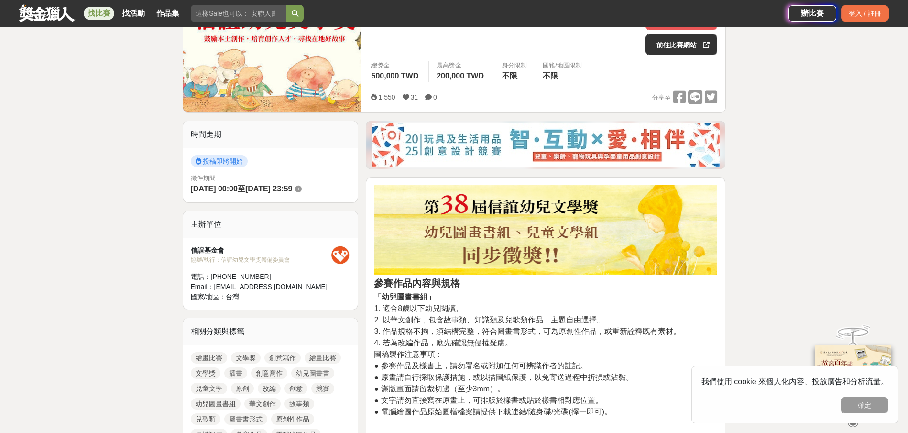
scroll to position [0, 0]
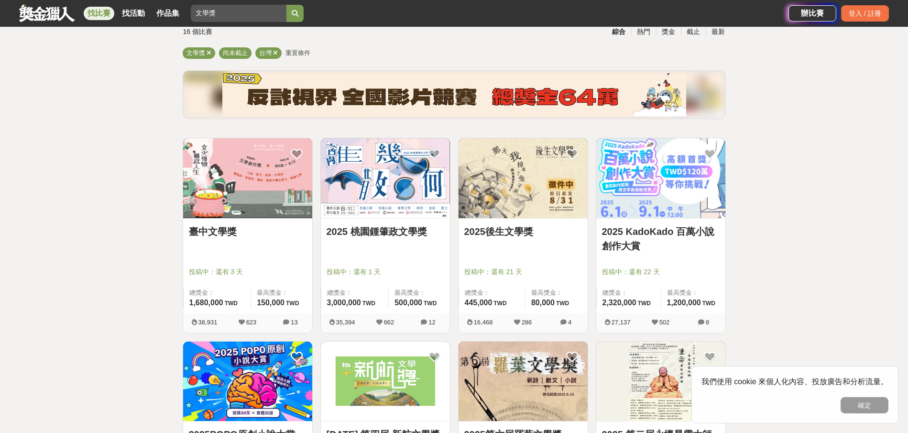
scroll to position [96, 0]
